Goal: Navigation & Orientation: Find specific page/section

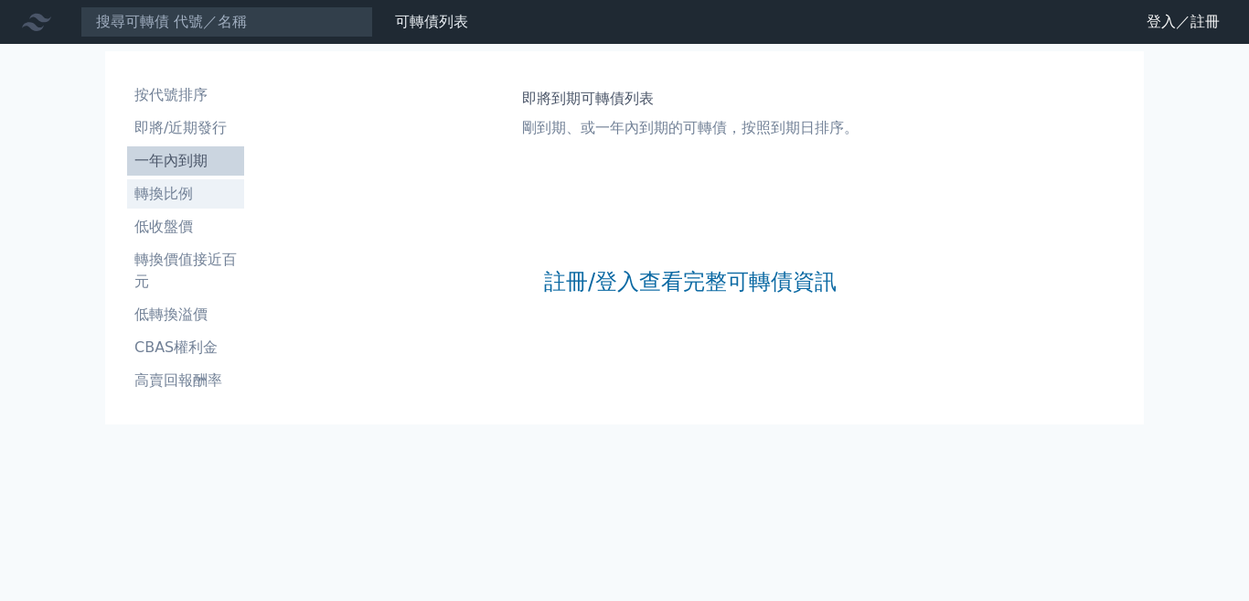
click at [137, 183] on li "轉換比例" at bounding box center [185, 194] width 117 height 22
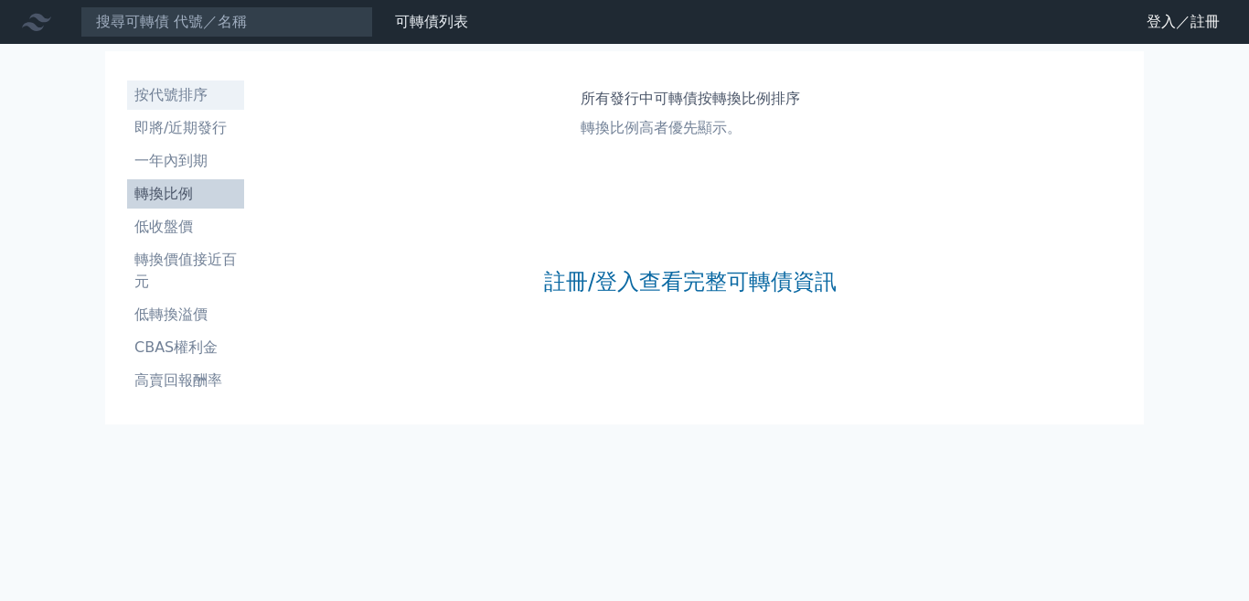
click at [159, 84] on li "按代號排序" at bounding box center [185, 95] width 117 height 22
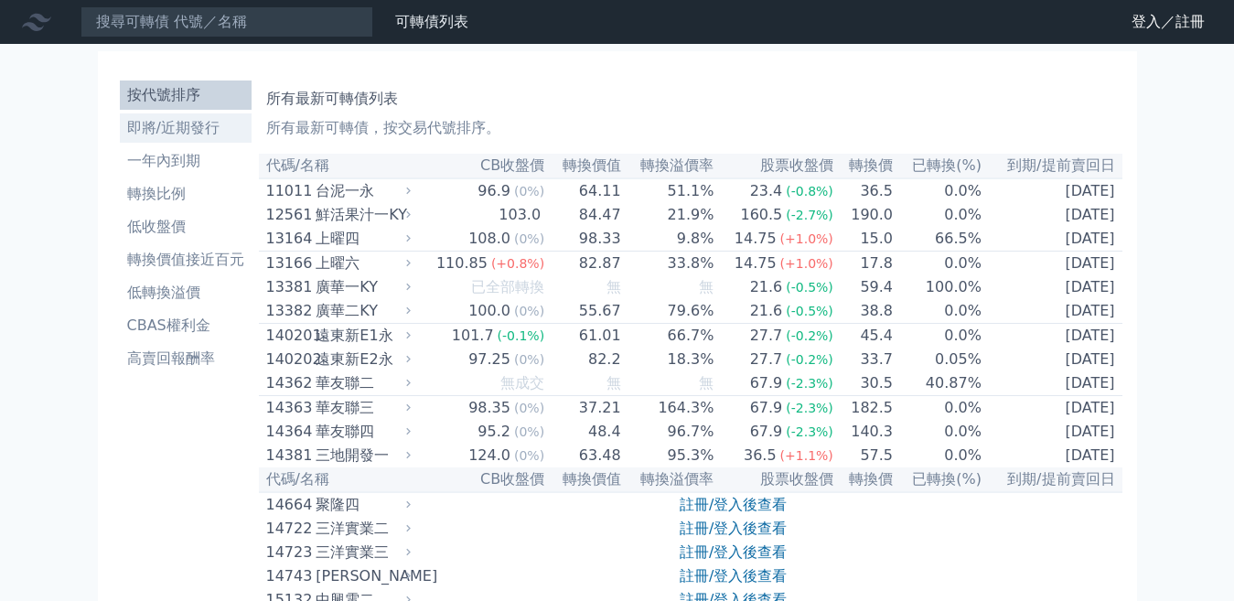
click at [173, 117] on li "即將/近期發行" at bounding box center [186, 128] width 132 height 22
